Goal: Information Seeking & Learning: Learn about a topic

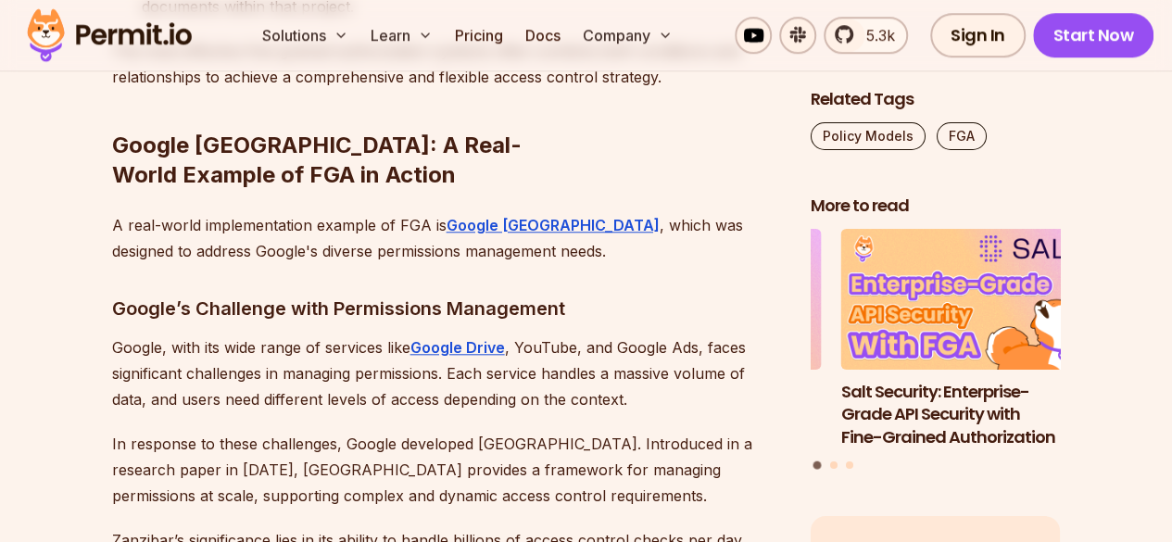
scroll to position [7688, 0]
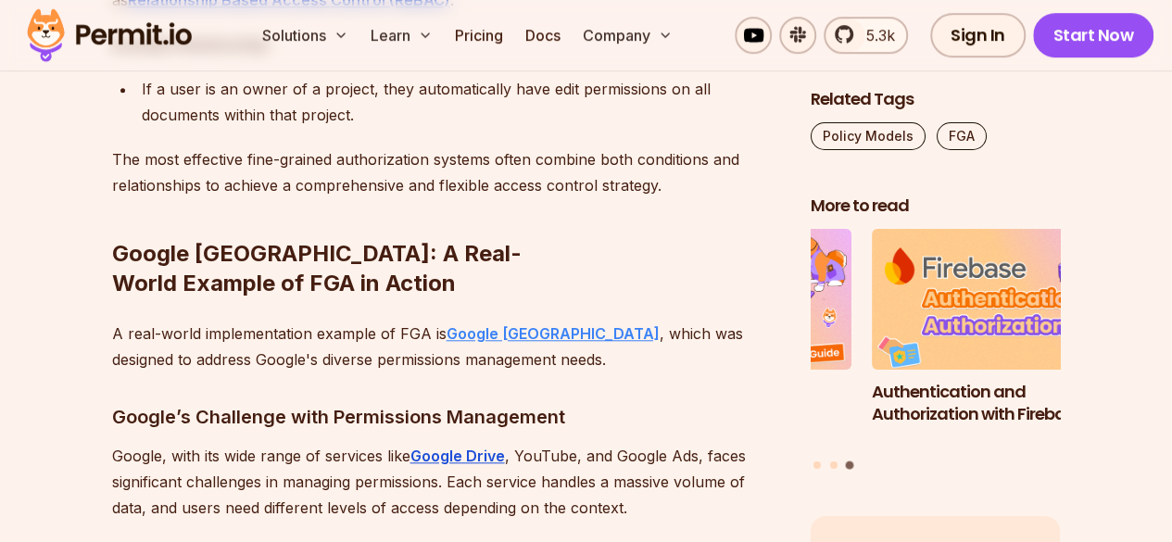
click at [489, 324] on strong "Google [GEOGRAPHIC_DATA]" at bounding box center [552, 333] width 213 height 19
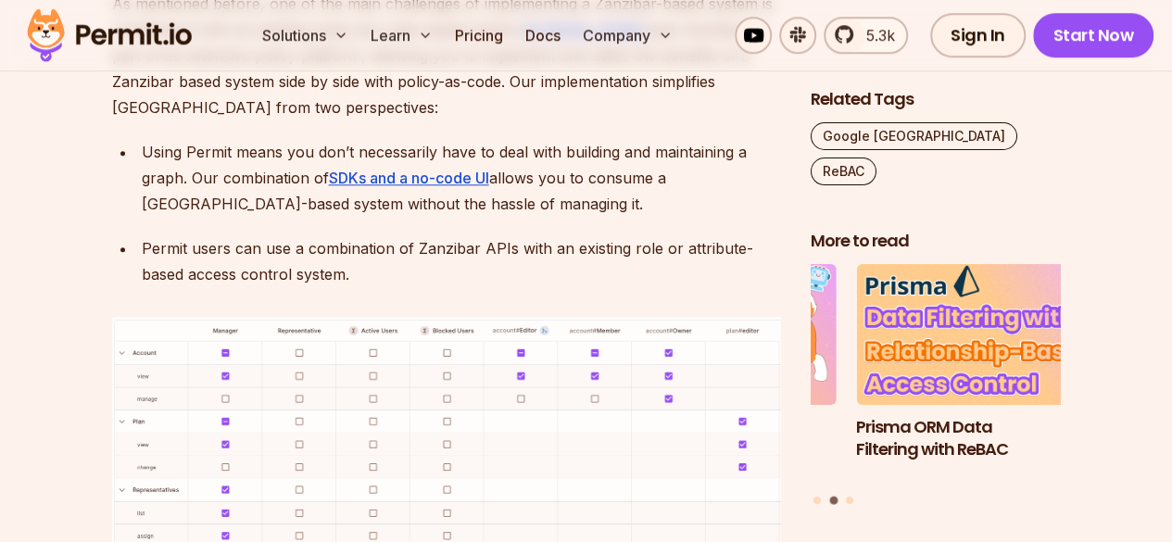
scroll to position [7874, 0]
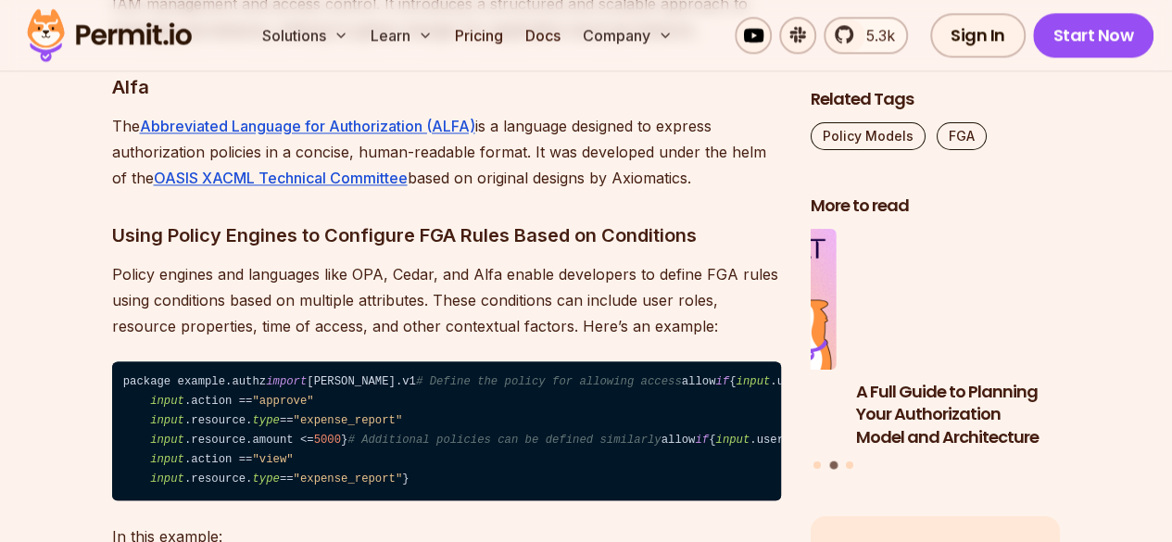
scroll to position [11949, 0]
